Goal: Information Seeking & Learning: Learn about a topic

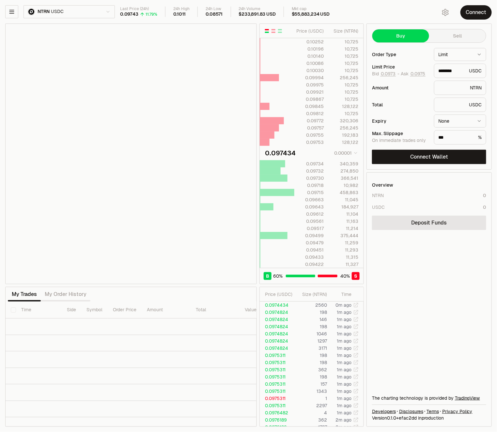
type input "********"
click at [13, 13] on icon "button" at bounding box center [11, 11] width 7 height 7
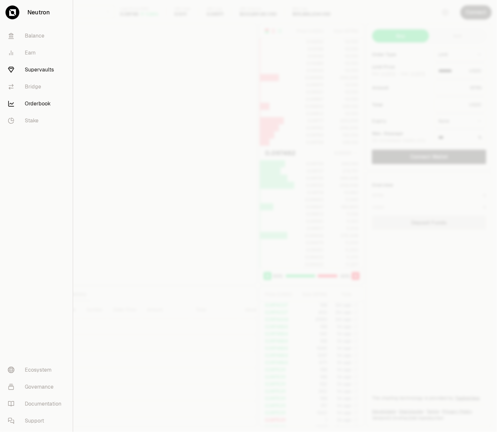
click at [37, 66] on link "Supervaults" at bounding box center [37, 69] width 68 height 17
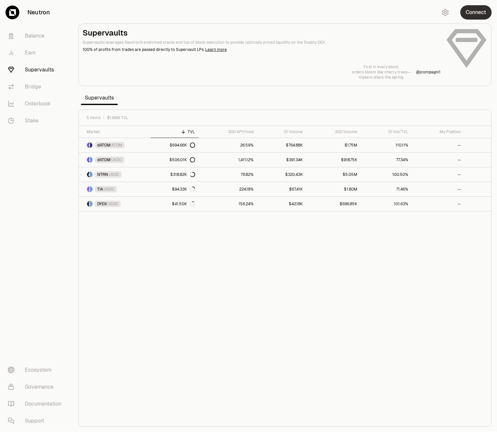
click at [472, 15] on button "Connect" at bounding box center [476, 12] width 31 height 14
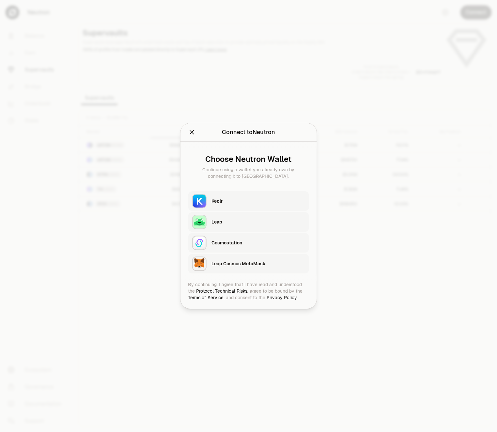
click at [226, 197] on div "Keplr" at bounding box center [258, 202] width 93 height 10
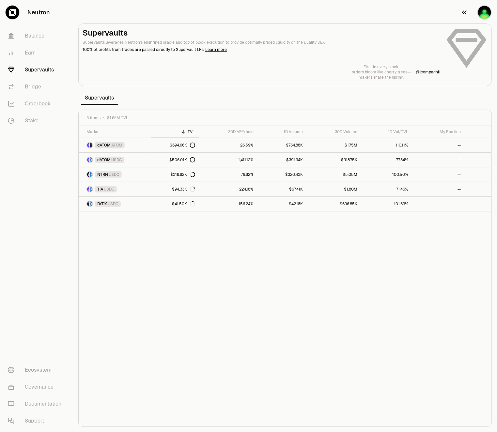
click at [487, 11] on img "button" at bounding box center [485, 12] width 14 height 14
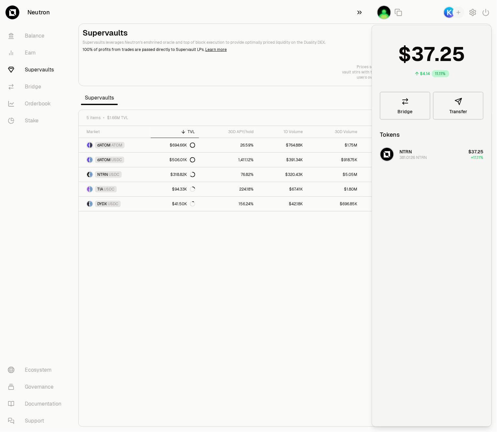
click at [355, 16] on button "button" at bounding box center [361, 12] width 21 height 25
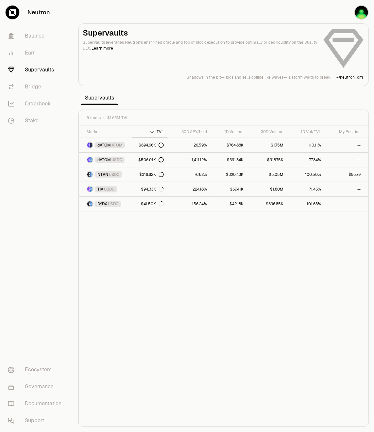
click at [344, 312] on div "Market TVL 30D APY/hold 1D Volume 30D Volume 1D Vol/TVL My Position dATOM ATOM …" at bounding box center [223, 276] width 289 height 301
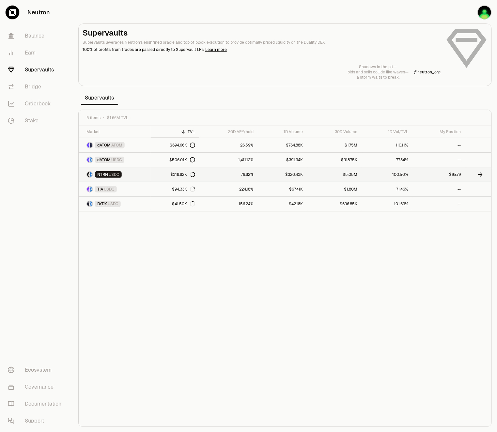
click at [145, 177] on link "NTRN USDC" at bounding box center [115, 175] width 72 height 14
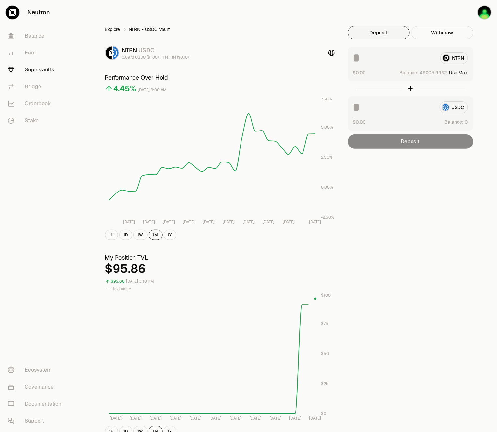
click at [117, 29] on link "Explore" at bounding box center [112, 29] width 15 height 7
